Goal: Task Accomplishment & Management: Manage account settings

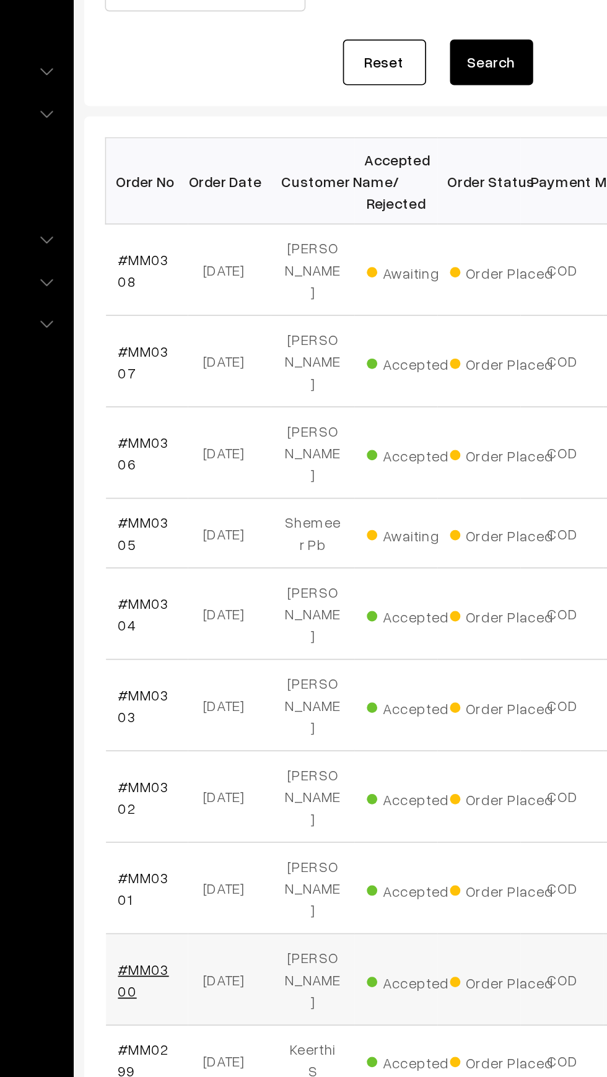
click at [219, 747] on link "#MM0300" at bounding box center [209, 759] width 30 height 24
click at [195, 693] on link "#MM0301" at bounding box center [209, 705] width 30 height 24
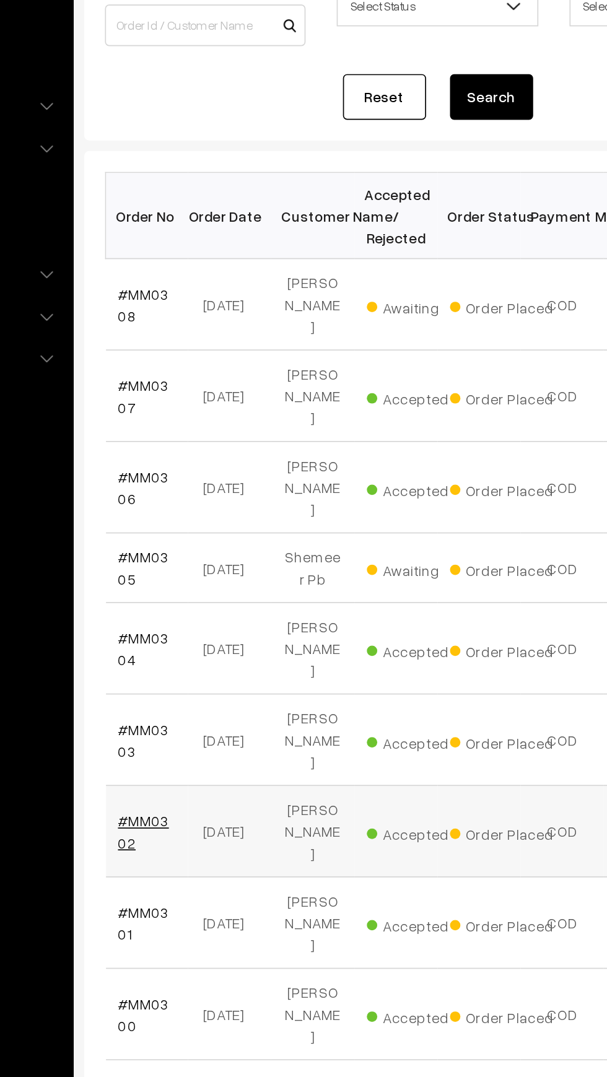
click at [200, 638] on link "#MM0302" at bounding box center [209, 650] width 30 height 24
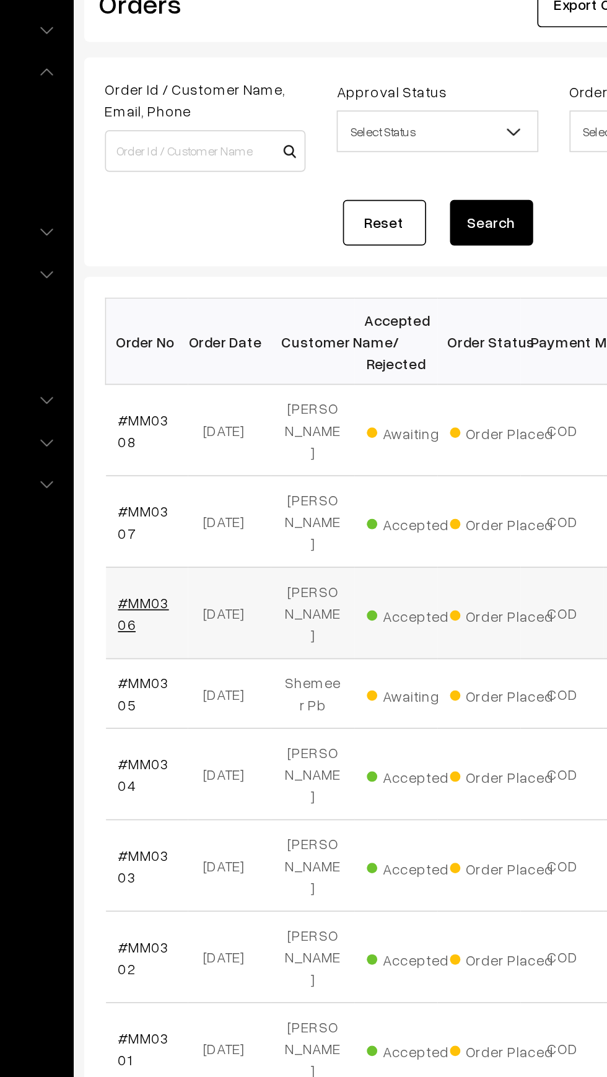
click at [196, 433] on link "#MM0306" at bounding box center [209, 445] width 30 height 24
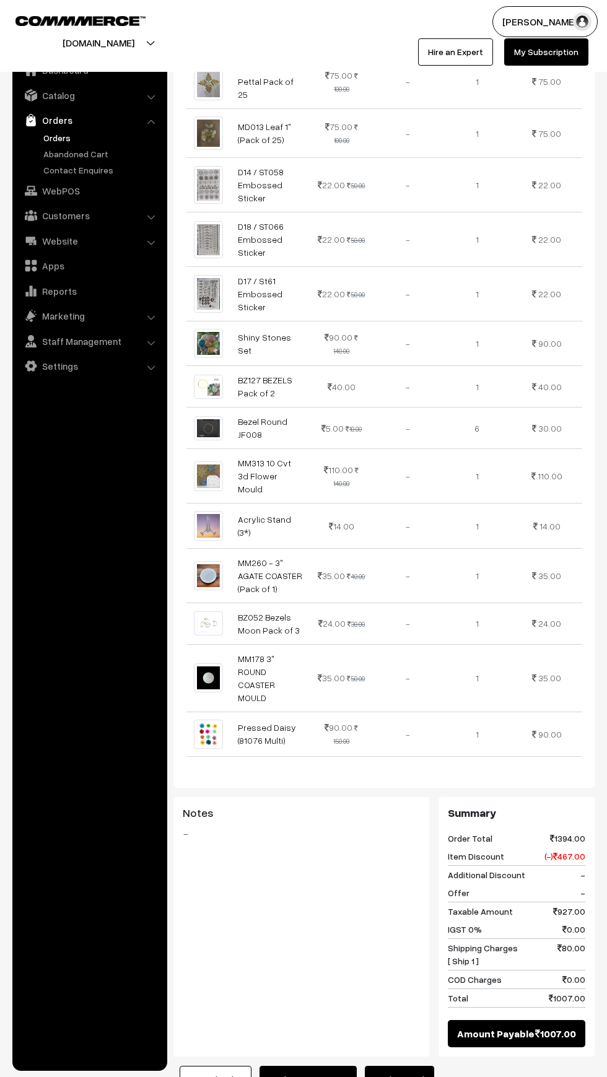
scroll to position [545, 0]
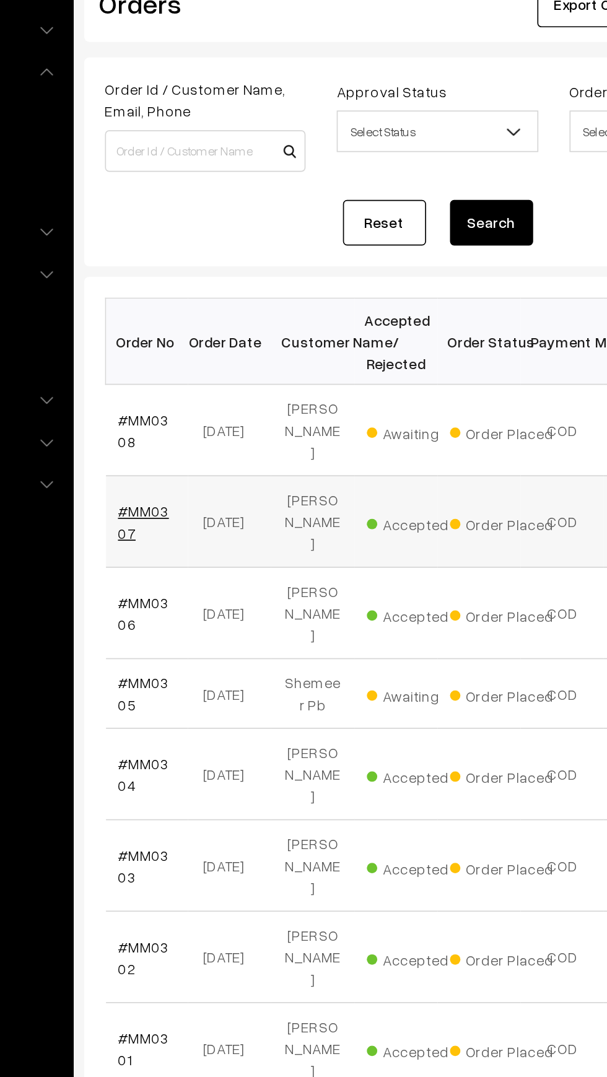
click at [197, 379] on link "#MM0307" at bounding box center [209, 391] width 30 height 24
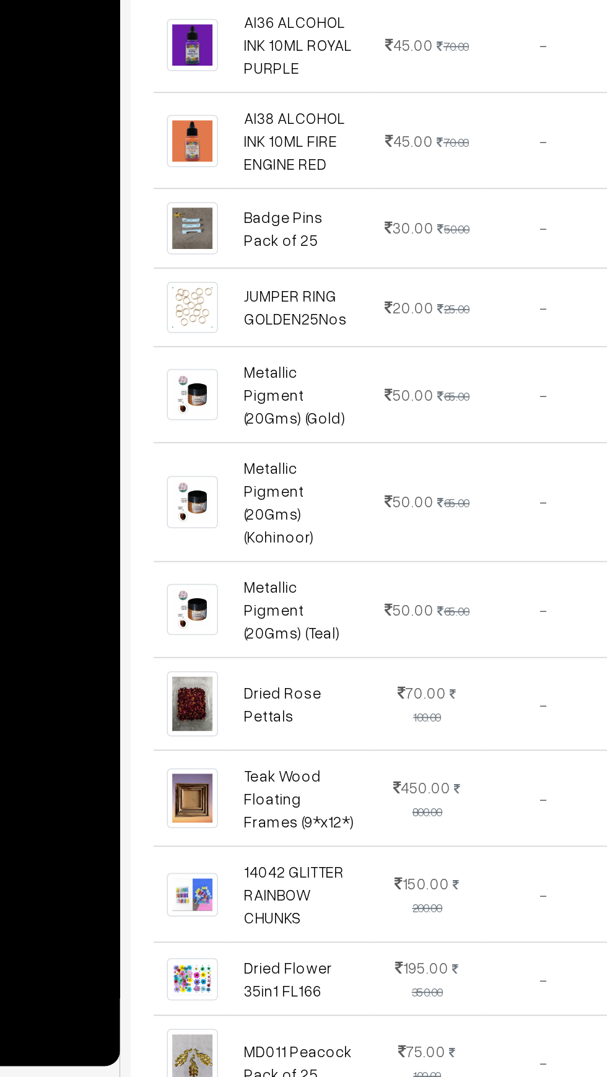
scroll to position [142, 0]
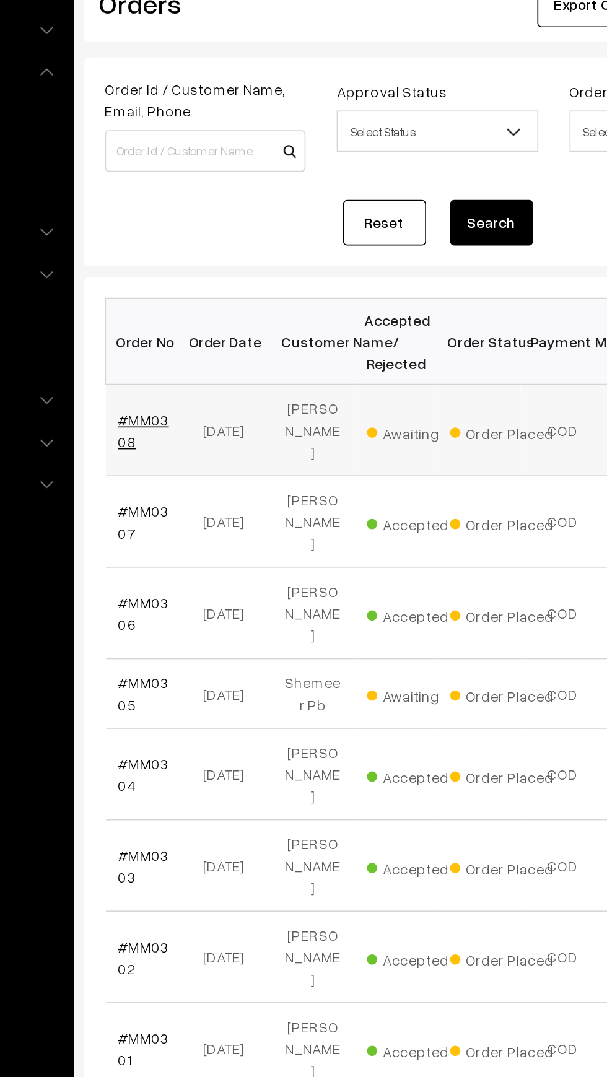
click at [196, 335] on link "#MM0308" at bounding box center [209, 336] width 30 height 24
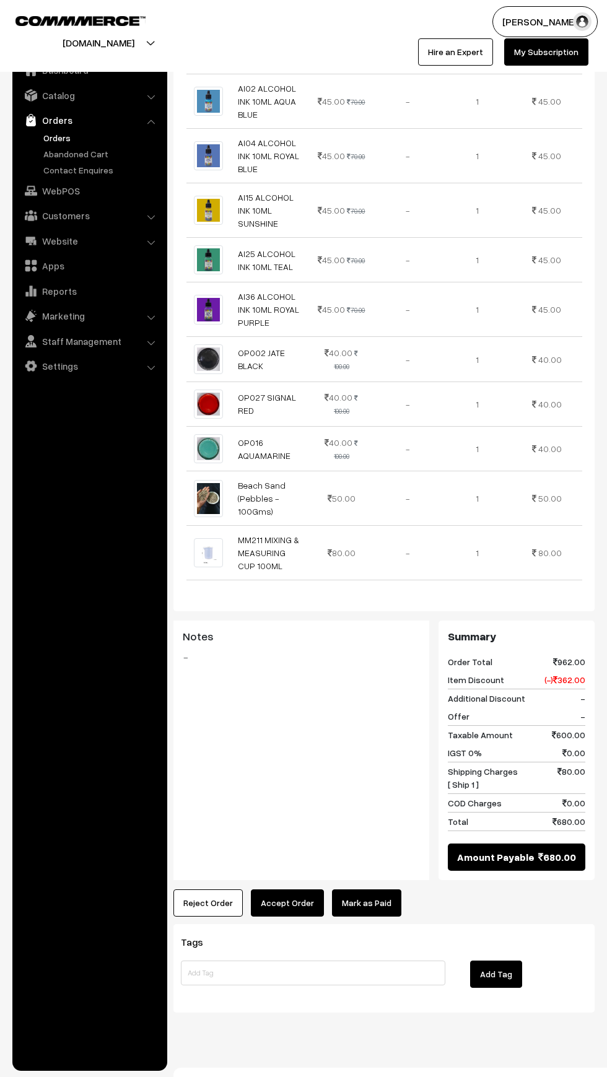
scroll to position [548, 0]
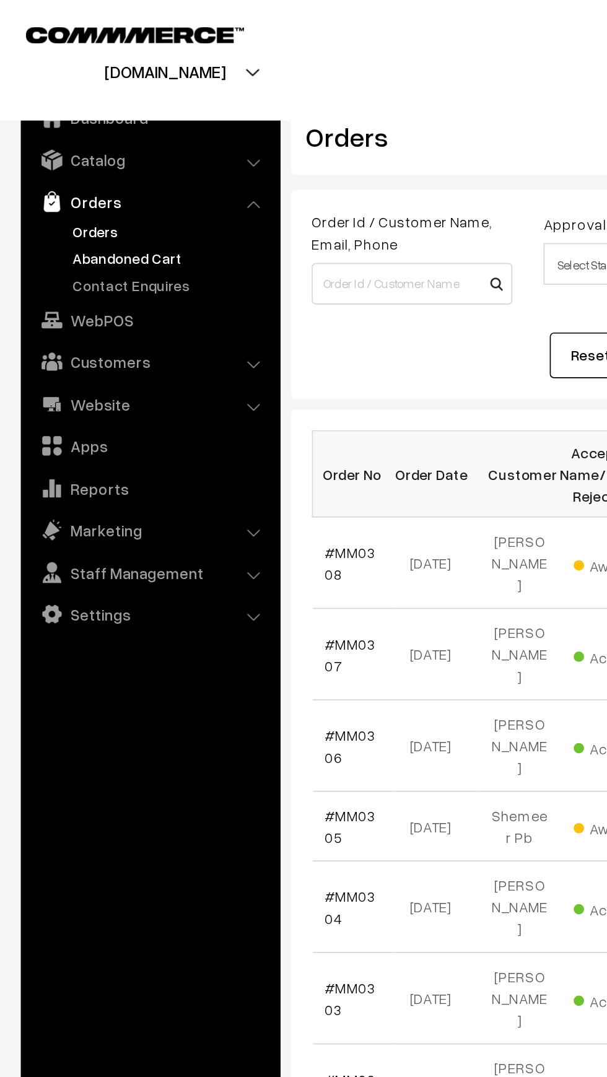
click at [40, 156] on link "Abandoned Cart" at bounding box center [101, 153] width 123 height 13
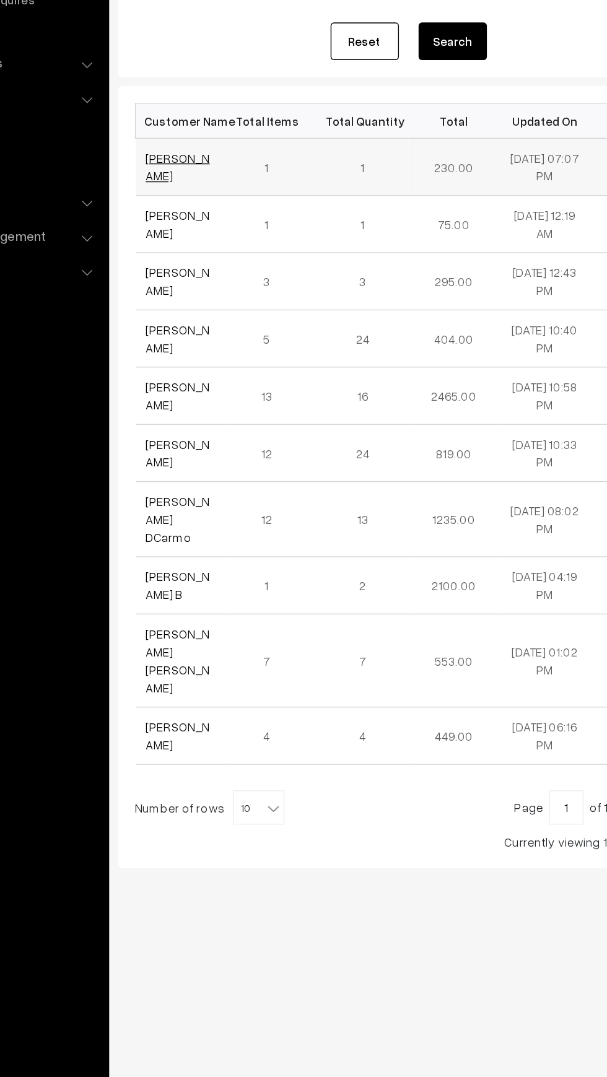
click at [201, 293] on link "[PERSON_NAME]" at bounding box center [217, 291] width 46 height 24
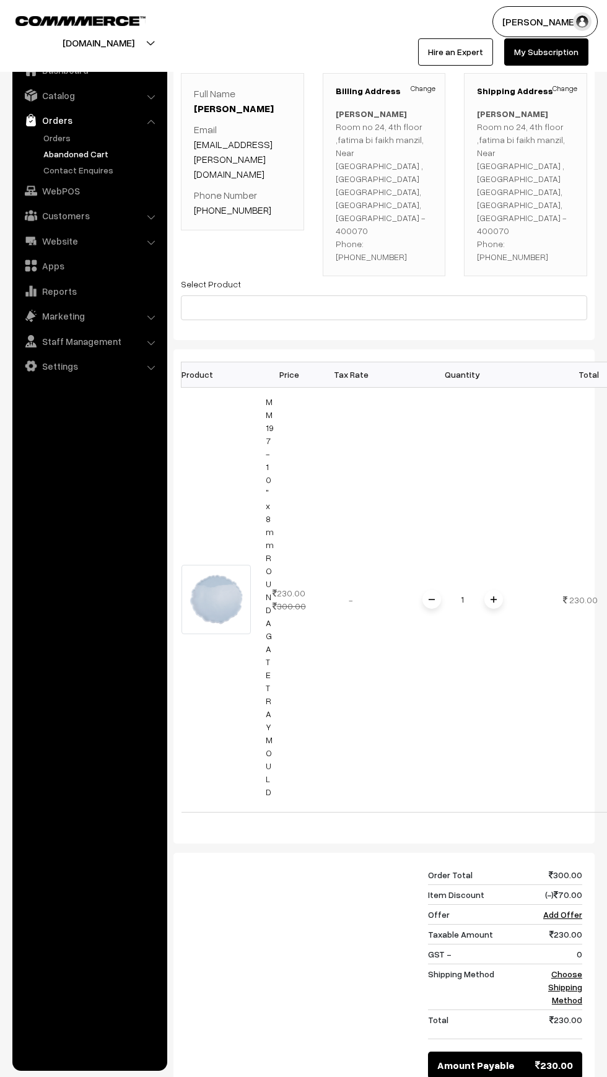
scroll to position [266, 0]
